Goal: Information Seeking & Learning: Check status

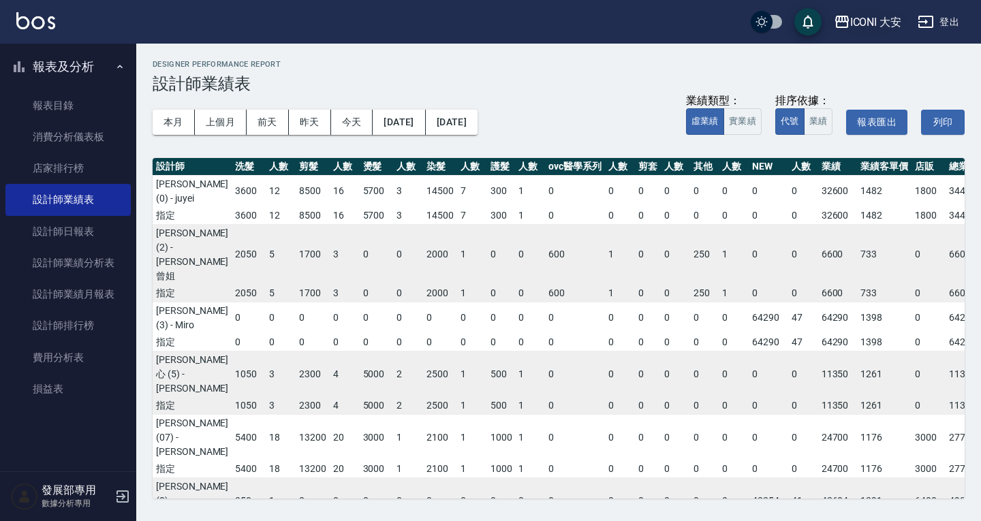
scroll to position [182, 83]
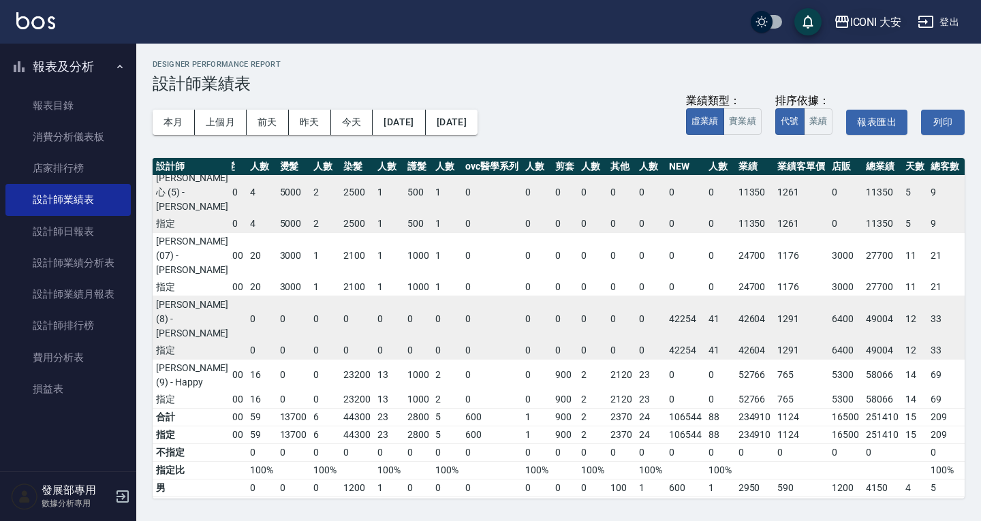
click at [873, 24] on div "ICONI 大安" at bounding box center [876, 22] width 52 height 17
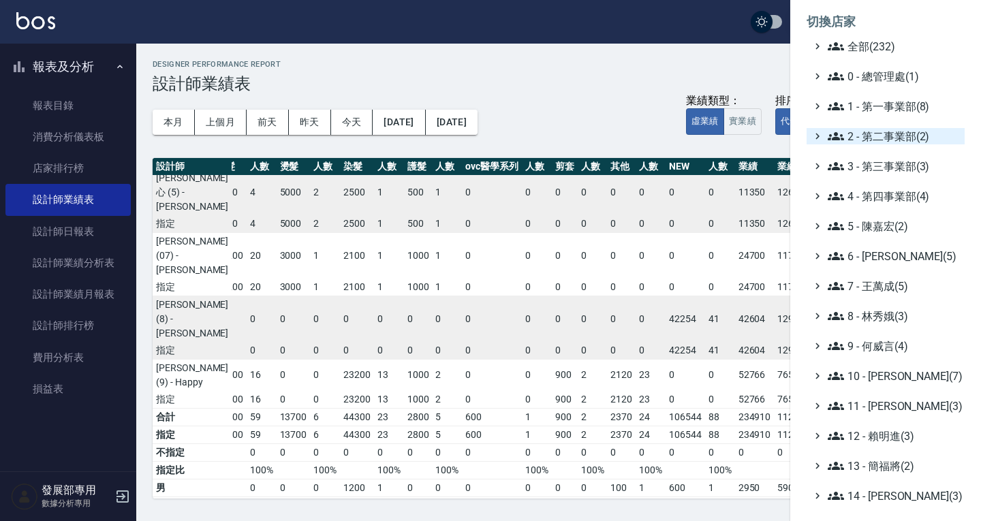
click at [891, 138] on span "2 - 第二事業部(2)" at bounding box center [893, 136] width 131 height 16
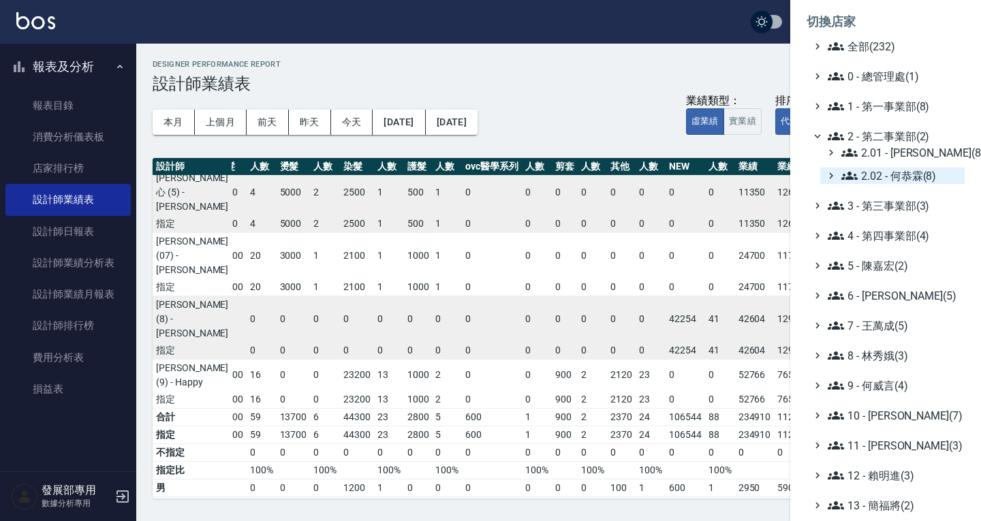
click at [893, 179] on span "2.02 - 何恭霖(8)" at bounding box center [900, 176] width 118 height 16
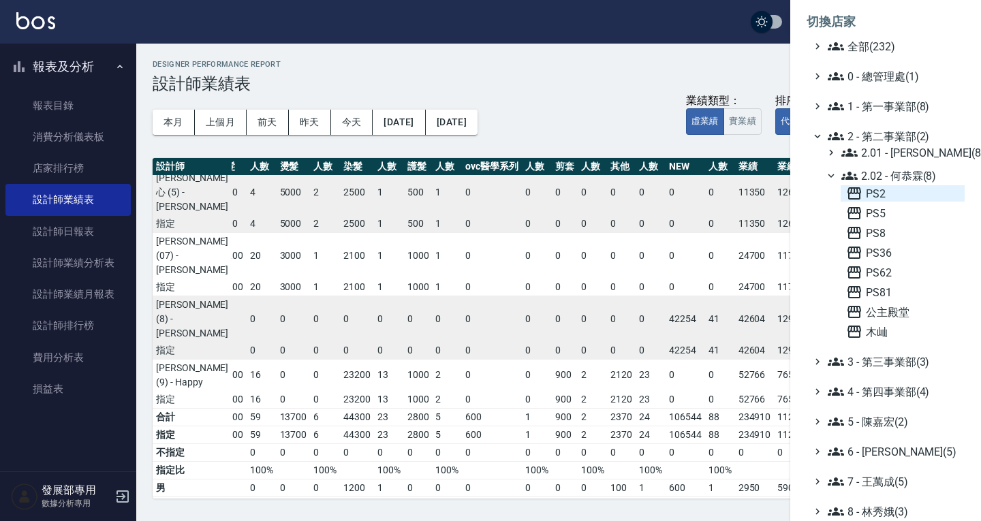
click at [893, 189] on span "PS2" at bounding box center [902, 193] width 113 height 16
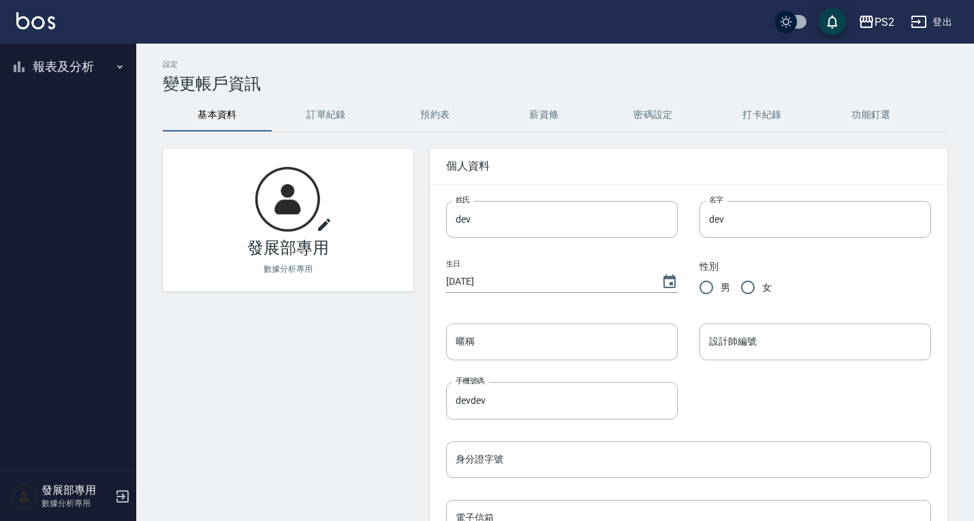
click at [57, 77] on button "報表及分析" at bounding box center [67, 66] width 125 height 35
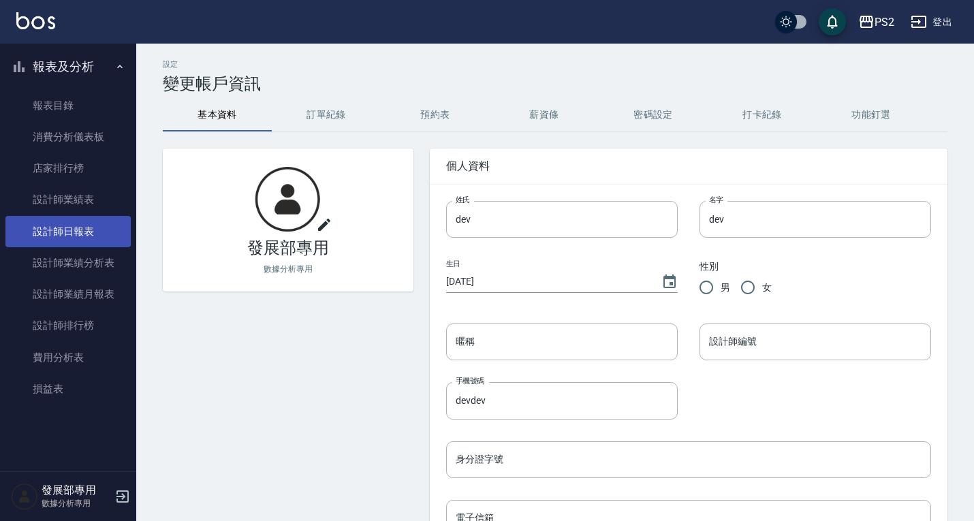
drag, startPoint x: 80, startPoint y: 236, endPoint x: 109, endPoint y: 215, distance: 35.6
click at [80, 236] on link "設計師日報表" at bounding box center [67, 231] width 125 height 31
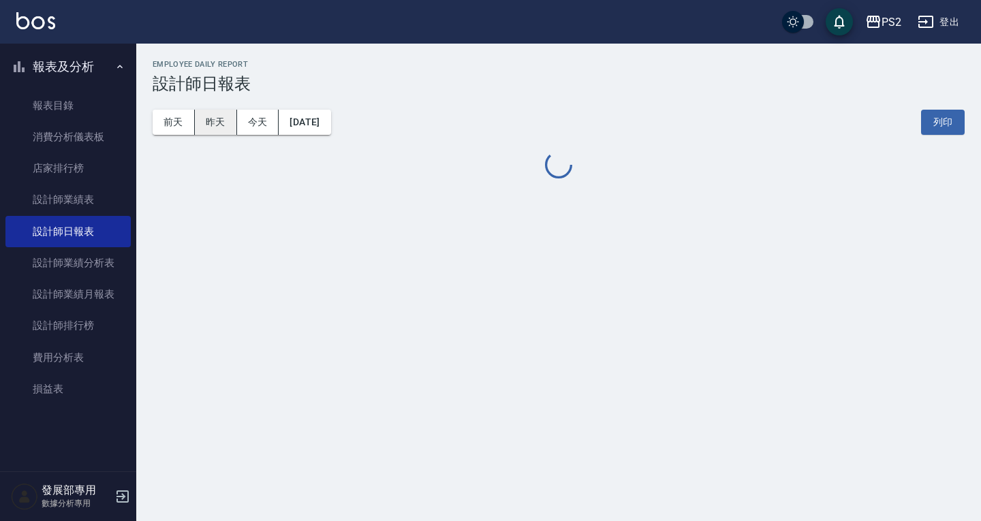
click at [219, 117] on button "昨天" at bounding box center [216, 122] width 42 height 25
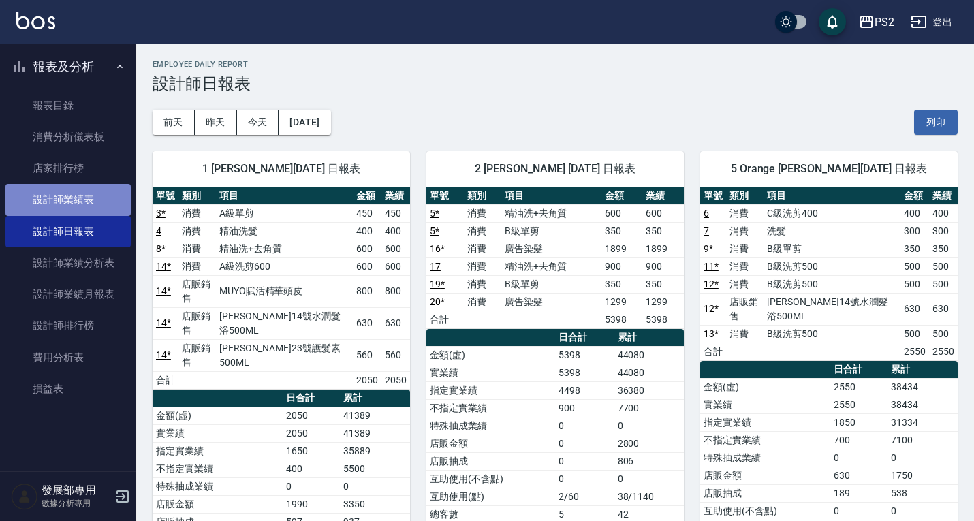
click at [65, 197] on link "設計師業績表" at bounding box center [67, 199] width 125 height 31
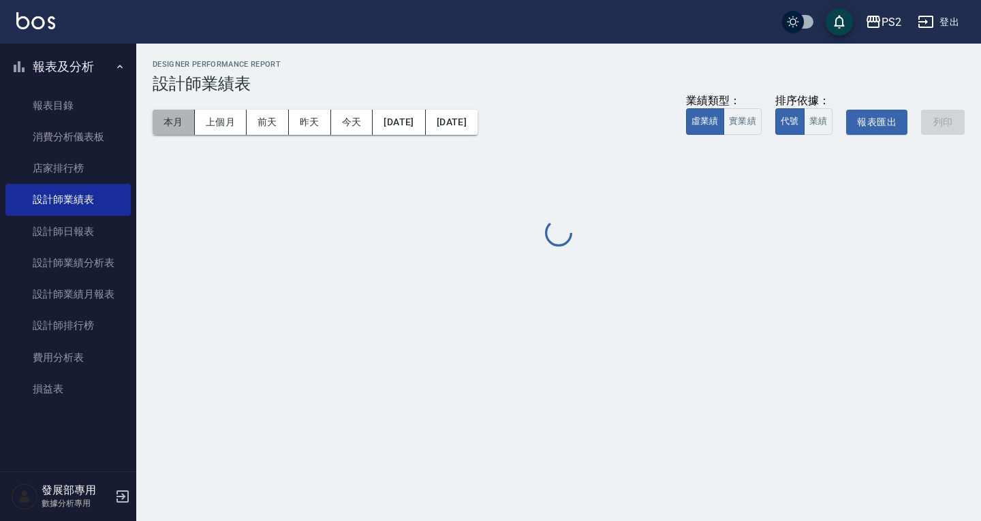
click at [174, 123] on button "本月" at bounding box center [174, 122] width 42 height 25
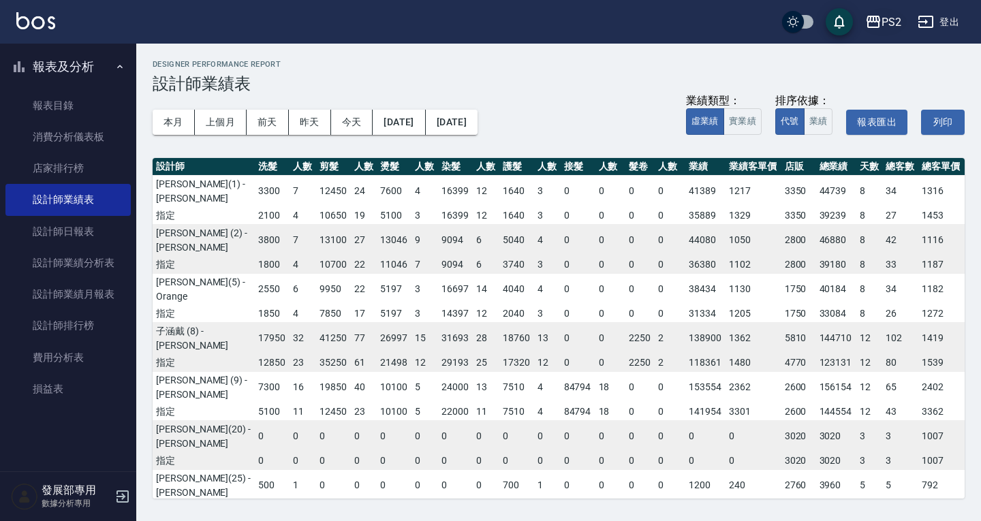
click at [879, 26] on icon "button" at bounding box center [874, 22] width 14 height 12
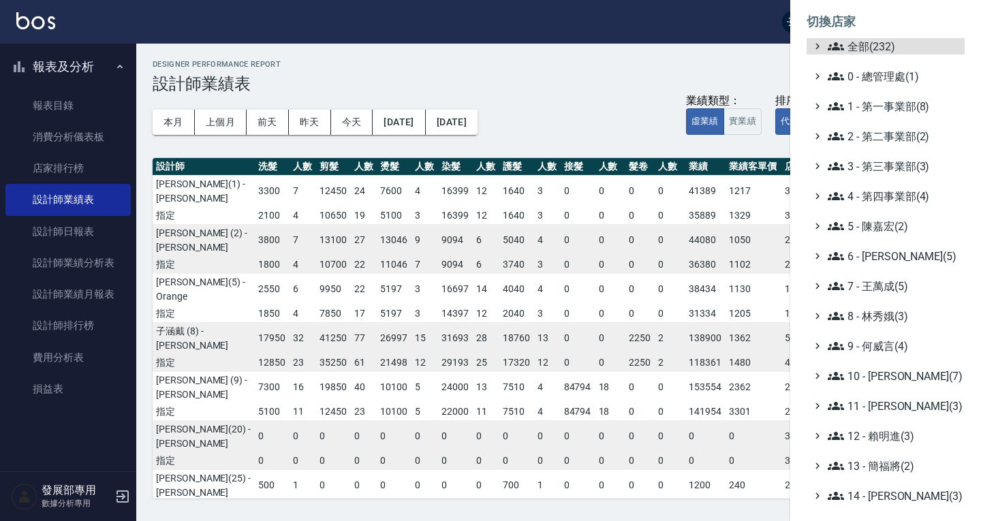
click at [882, 155] on ul "全部(232) 0 - 總管理處(1) 1 - 第一事業部(8) 2 - 第二事業部(2) 3 - 第三事業部(3) 4 - 第四事業部(4) 5 - [PE…" at bounding box center [886, 376] width 158 height 676
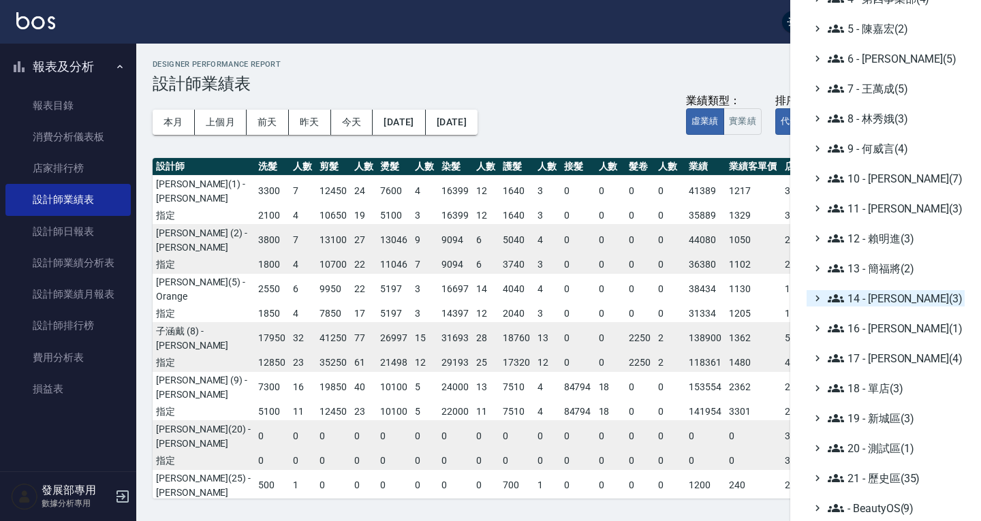
scroll to position [198, 0]
click at [897, 349] on ul "全部(232) 0 - 總管理處(1) 1 - 第一事業部(8) 2 - 第二事業部(2) 3 - 第三事業部(3) 4 - 第四事業部(4) 5 - [PE…" at bounding box center [886, 178] width 158 height 676
click at [894, 354] on span "17 - [PERSON_NAME](4)" at bounding box center [893, 358] width 131 height 16
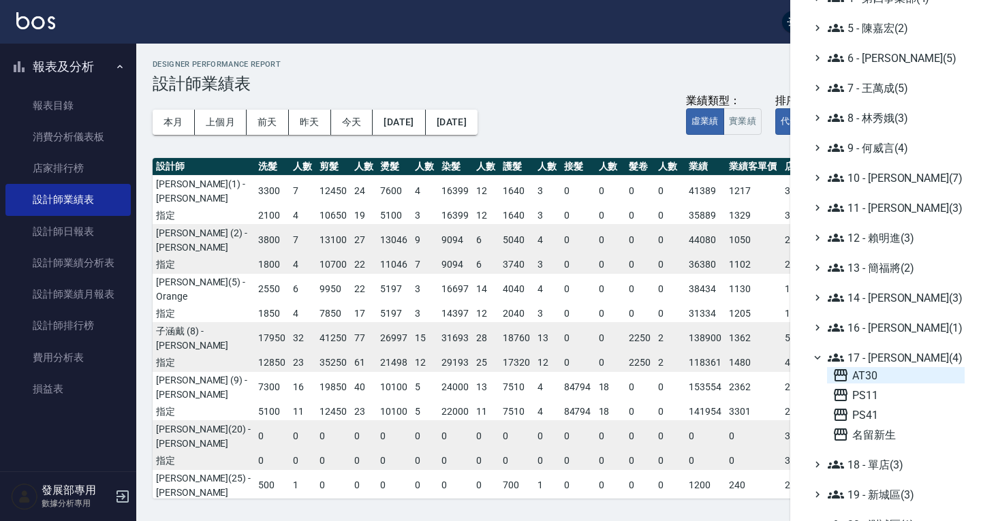
click at [889, 371] on span "AT30" at bounding box center [896, 375] width 127 height 16
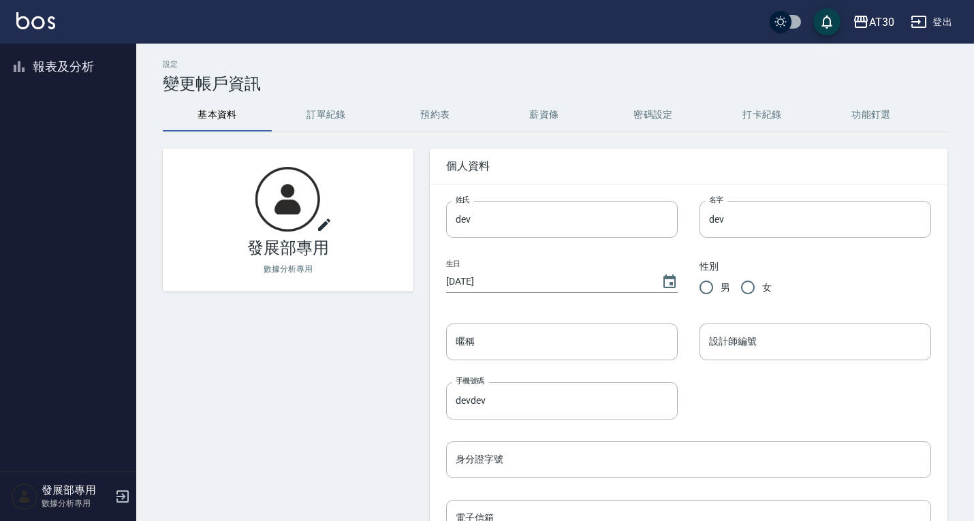
click at [46, 63] on button "報表及分析" at bounding box center [67, 66] width 125 height 35
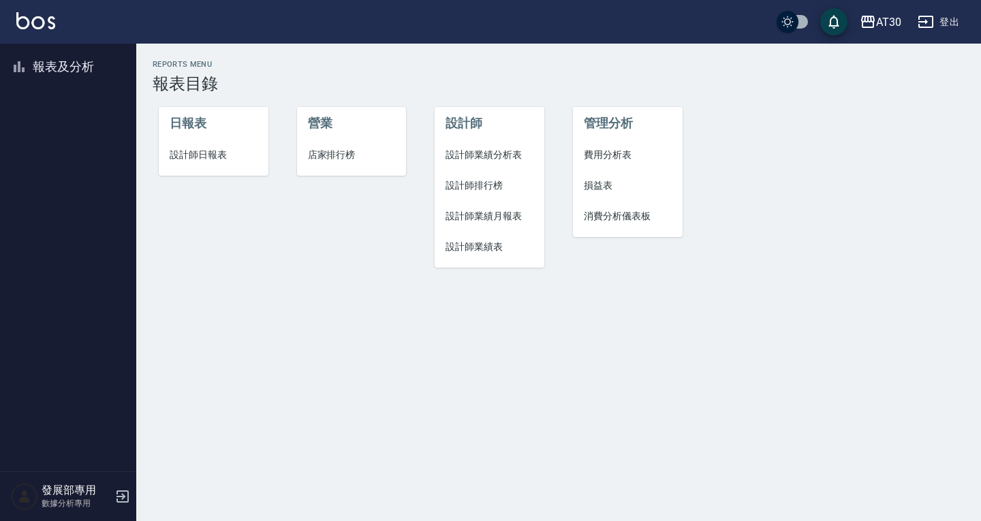
click at [220, 155] on span "設計師日報表" at bounding box center [214, 155] width 88 height 14
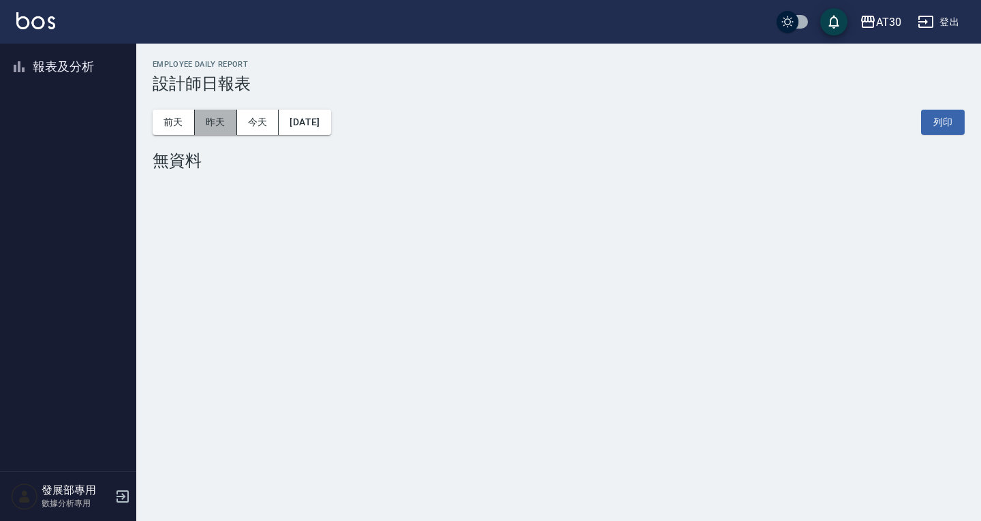
click at [215, 125] on button "昨天" at bounding box center [216, 122] width 42 height 25
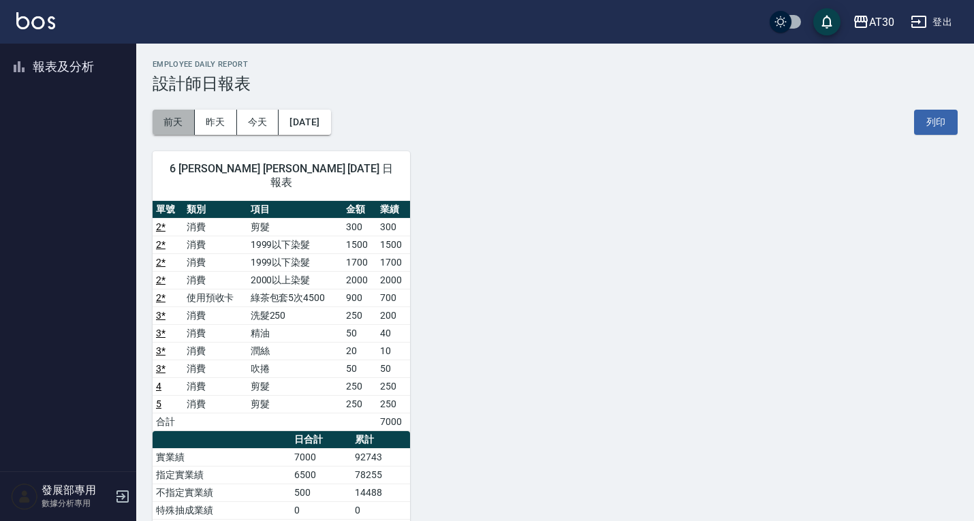
click at [174, 123] on button "前天" at bounding box center [174, 122] width 42 height 25
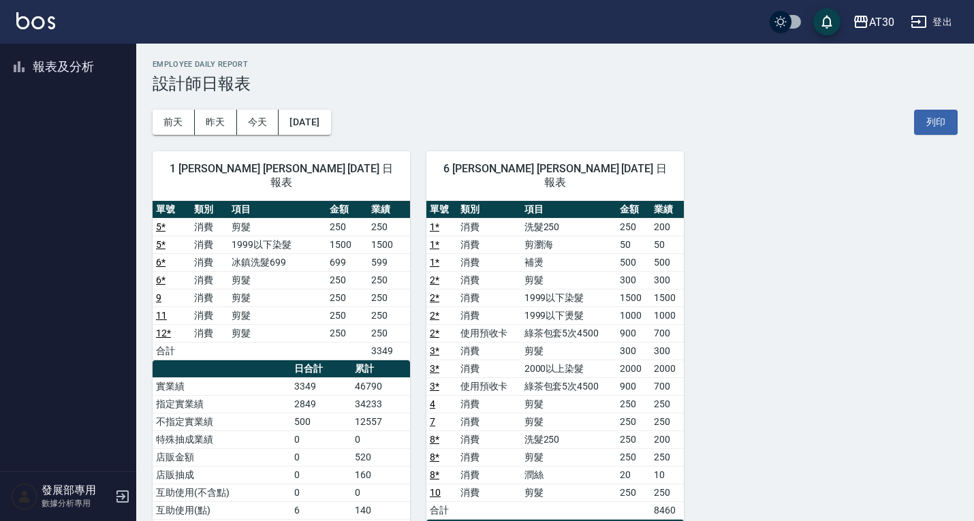
click at [65, 69] on button "報表及分析" at bounding box center [67, 66] width 125 height 35
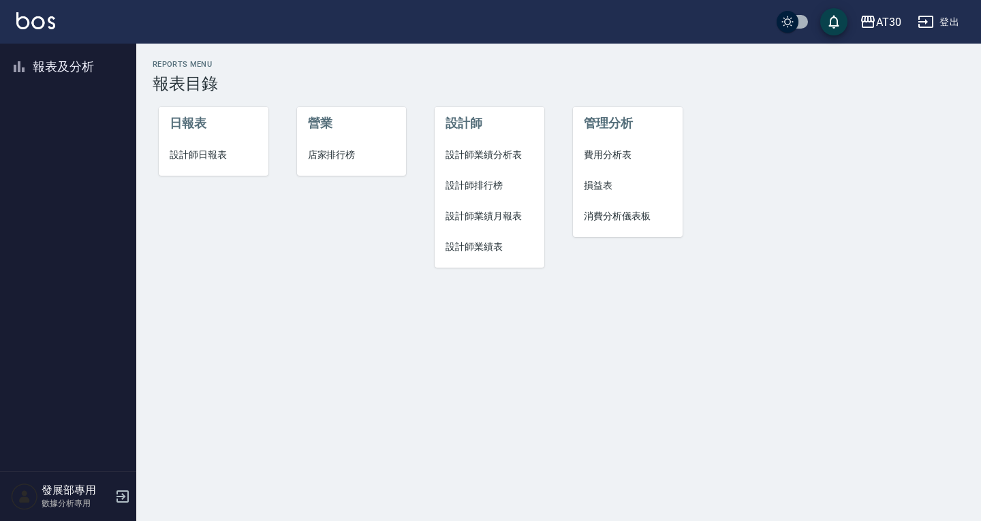
click at [482, 249] on span "設計師業績表" at bounding box center [490, 247] width 88 height 14
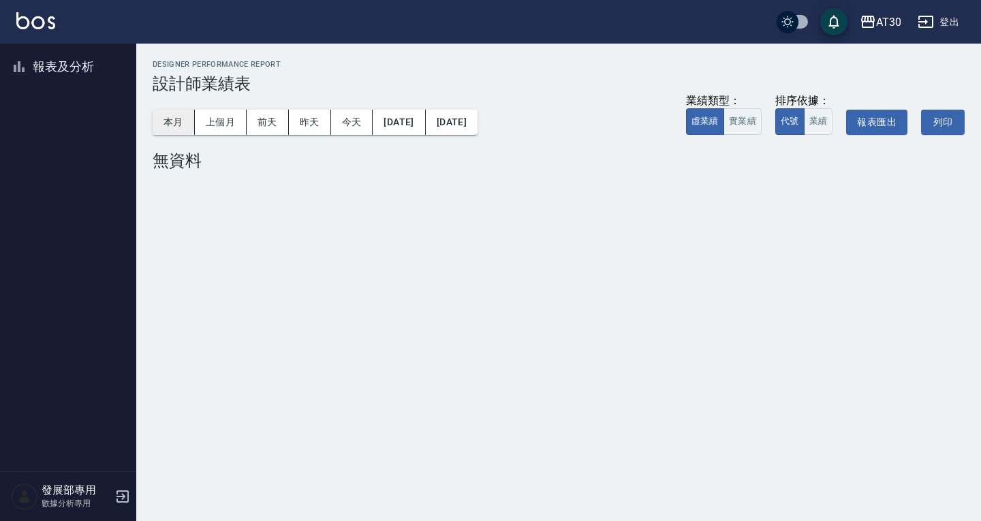
click at [182, 117] on button "本月" at bounding box center [174, 122] width 42 height 25
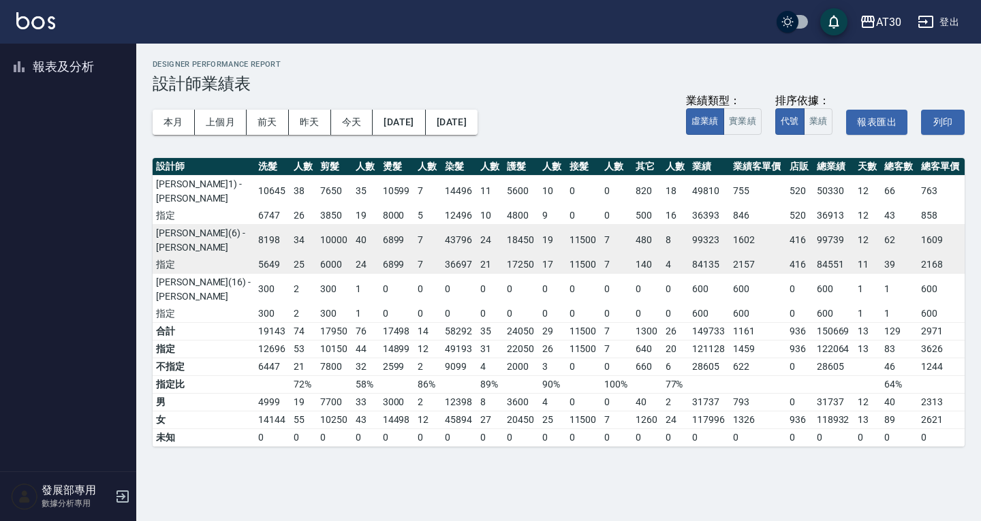
click at [630, 273] on td "0" at bounding box center [616, 289] width 31 height 32
